Goal: Navigation & Orientation: Find specific page/section

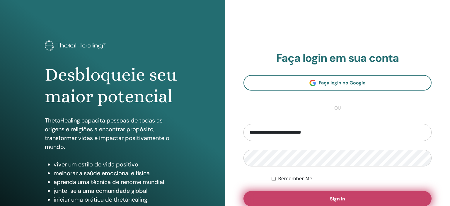
type input "**********"
click at [319, 198] on button "Sign In" at bounding box center [338, 198] width 188 height 15
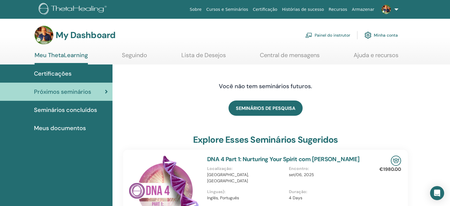
click at [73, 110] on span "Seminários concluídos" at bounding box center [65, 110] width 63 height 9
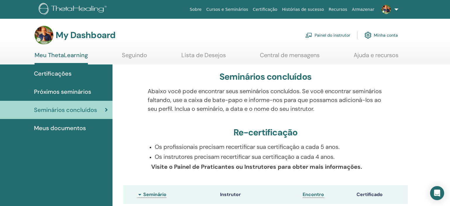
click at [69, 74] on span "Certificações" at bounding box center [53, 73] width 38 height 9
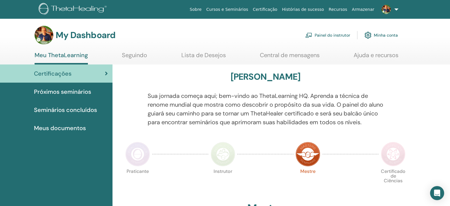
click at [85, 112] on span "Seminários concluídos" at bounding box center [65, 110] width 63 height 9
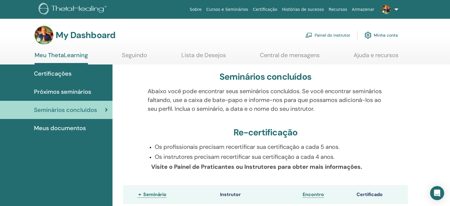
click at [342, 36] on link "Painel do instrutor" at bounding box center [327, 35] width 45 height 13
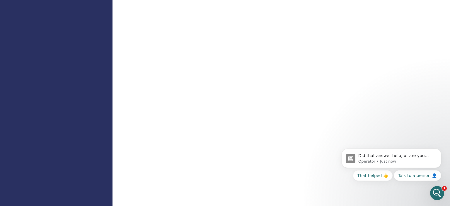
click at [436, 197] on div "Open Intercom Messenger" at bounding box center [437, 193] width 19 height 19
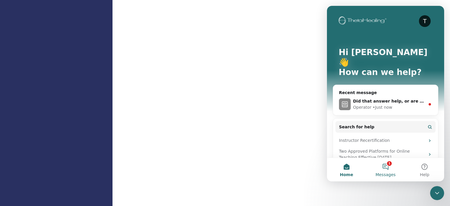
click at [389, 170] on button "1 Messages" at bounding box center [385, 169] width 39 height 23
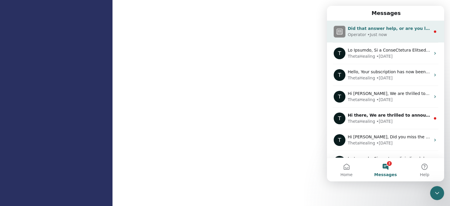
click at [359, 30] on span "Did that answer help, or are you looking for something else?" at bounding box center [418, 28] width 141 height 5
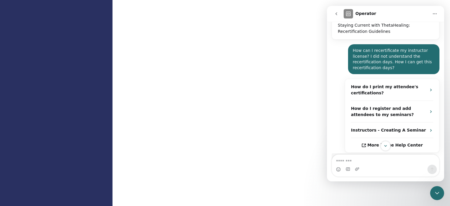
scroll to position [154, 0]
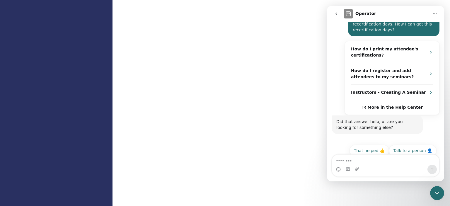
click at [398, 160] on textarea "Message…" at bounding box center [385, 160] width 107 height 10
type textarea "**"
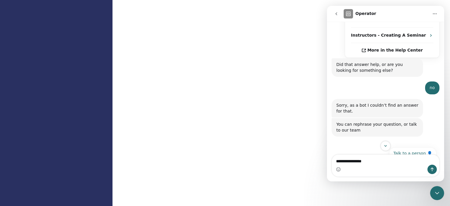
scroll to position [214, 0]
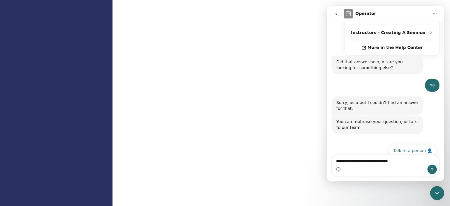
type textarea "**********"
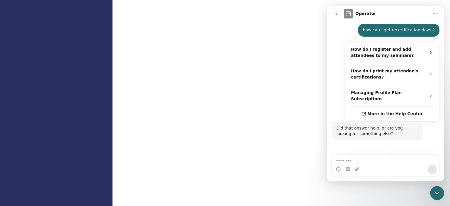
scroll to position [329, 0]
type textarea "**********"
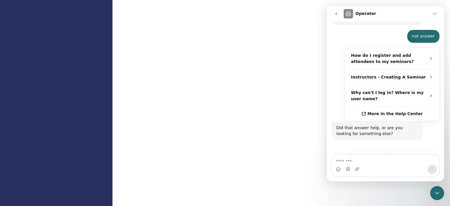
scroll to position [444, 0]
click at [416, 151] on button "Talk to a person 👤" at bounding box center [412, 157] width 47 height 12
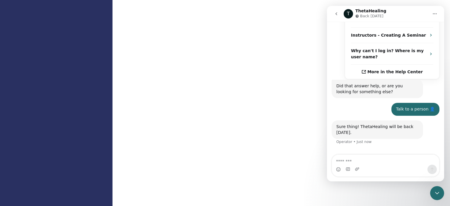
scroll to position [486, 0]
click at [337, 14] on icon "go back" at bounding box center [336, 13] width 5 height 5
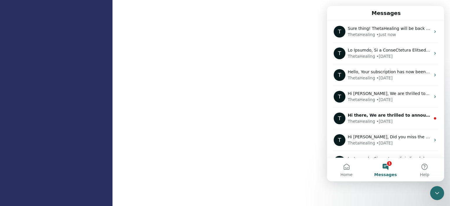
scroll to position [0, 0]
click at [435, 192] on icon "Close Intercom Messenger" at bounding box center [437, 193] width 7 height 7
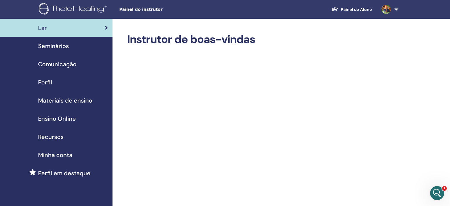
click at [68, 46] on span "Seminários" at bounding box center [53, 46] width 31 height 9
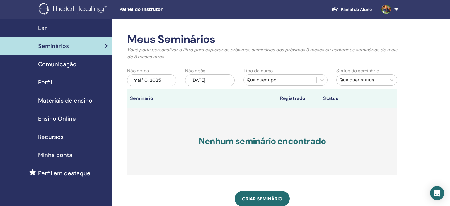
click at [66, 60] on span "Comunicação" at bounding box center [57, 64] width 38 height 9
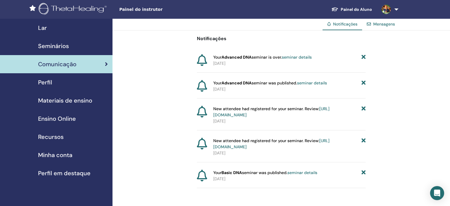
click at [67, 157] on span "Minha conta" at bounding box center [55, 155] width 34 height 9
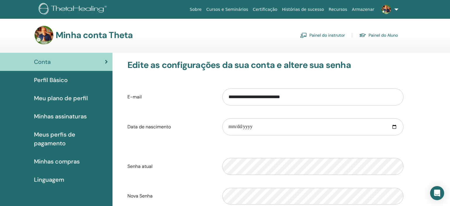
click at [323, 40] on div "Minha conta Theta Painel do instrutor Painel do Aluno" at bounding box center [217, 35] width 364 height 19
click at [325, 35] on link "Painel do instrutor" at bounding box center [322, 34] width 45 height 9
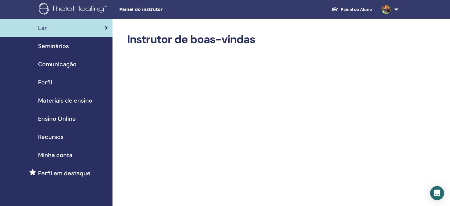
click at [82, 101] on span "Materiais de ensino" at bounding box center [65, 100] width 54 height 9
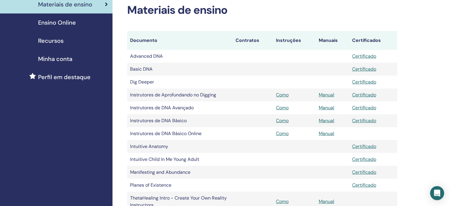
scroll to position [93, 0]
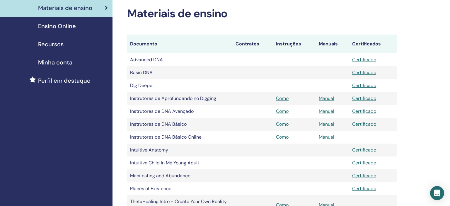
click at [285, 124] on link "Como" at bounding box center [282, 124] width 13 height 6
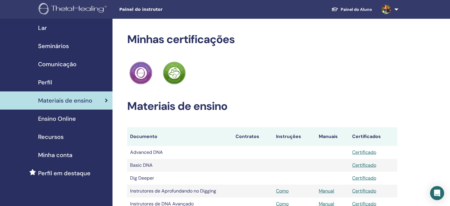
click at [72, 159] on span "Minha conta" at bounding box center [55, 155] width 34 height 9
click at [59, 66] on span "Comunicação" at bounding box center [57, 64] width 38 height 9
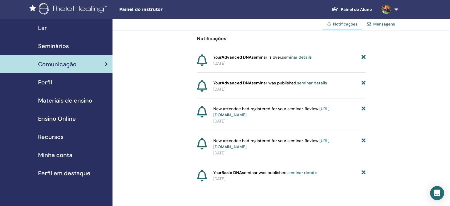
click at [68, 89] on link "Perfil" at bounding box center [56, 82] width 113 height 18
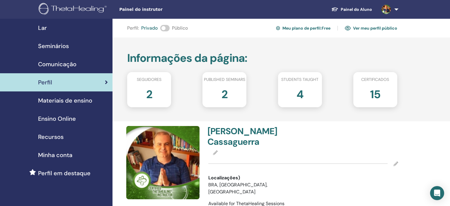
click at [42, 28] on span "Lar" at bounding box center [42, 27] width 9 height 9
